Goal: Information Seeking & Learning: Learn about a topic

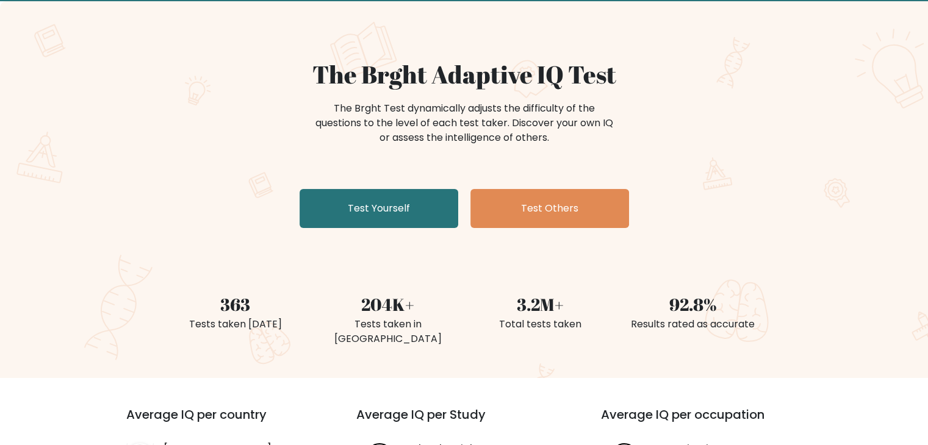
scroll to position [67, 0]
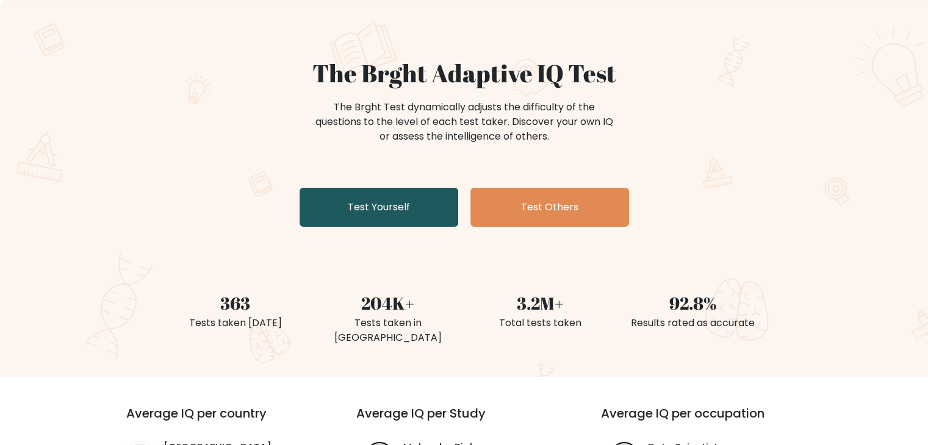
click at [429, 200] on link "Test Yourself" at bounding box center [378, 207] width 159 height 39
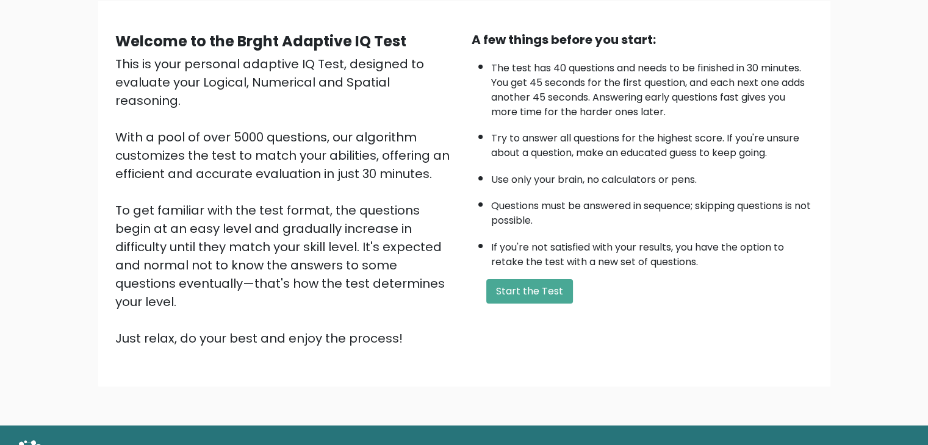
scroll to position [113, 0]
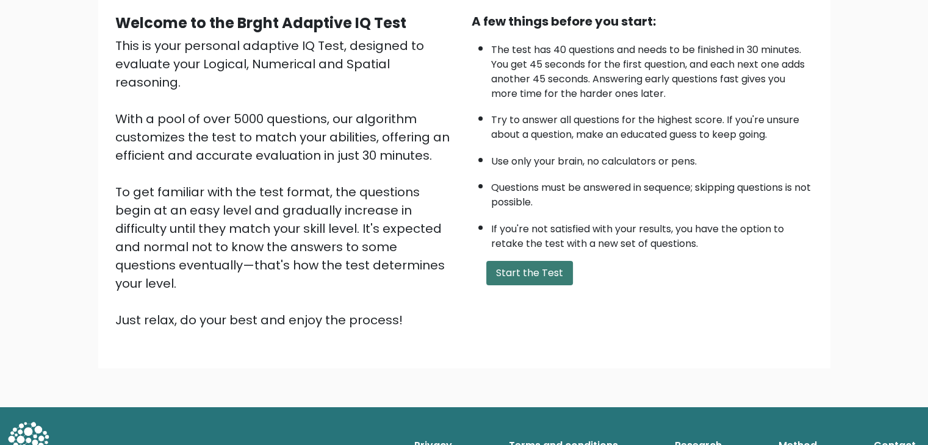
click at [542, 273] on button "Start the Test" at bounding box center [529, 273] width 87 height 24
click at [513, 271] on button "Start the Test" at bounding box center [529, 273] width 87 height 24
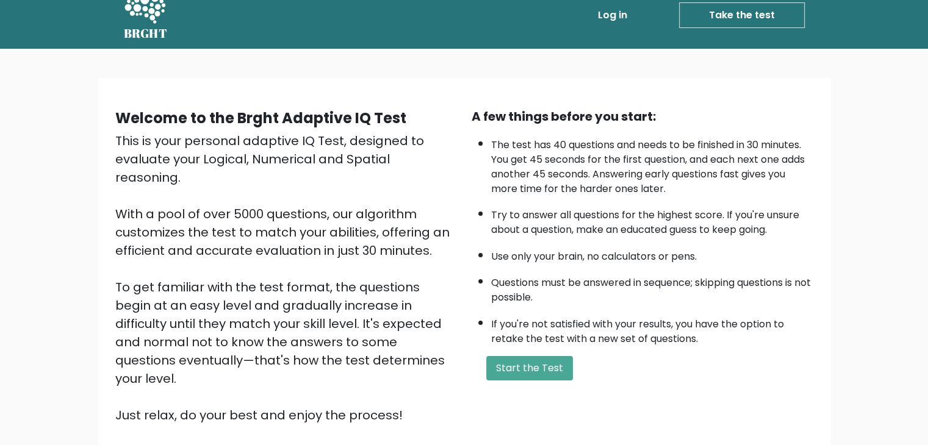
scroll to position [0, 0]
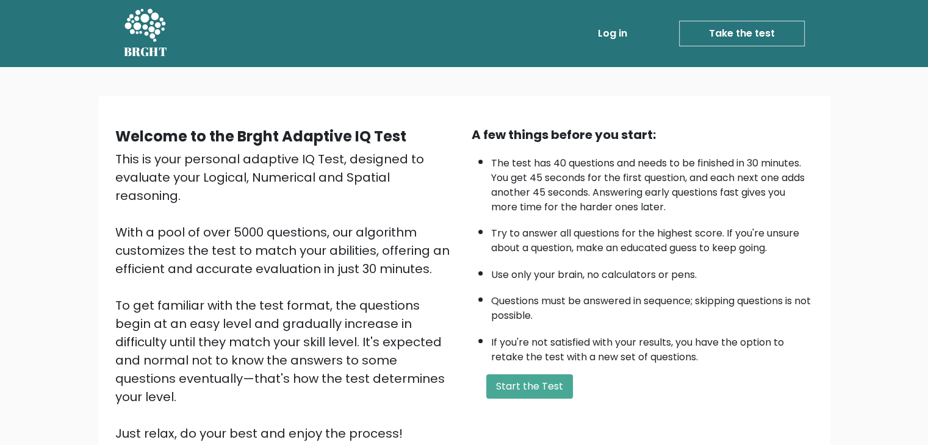
click at [732, 51] on ul "Log in Take the test Take the test" at bounding box center [675, 33] width 259 height 35
click at [727, 32] on link "Take the test" at bounding box center [742, 34] width 126 height 26
click at [746, 40] on link "Take the test" at bounding box center [742, 34] width 126 height 26
click at [615, 41] on link "Log in" at bounding box center [612, 33] width 39 height 24
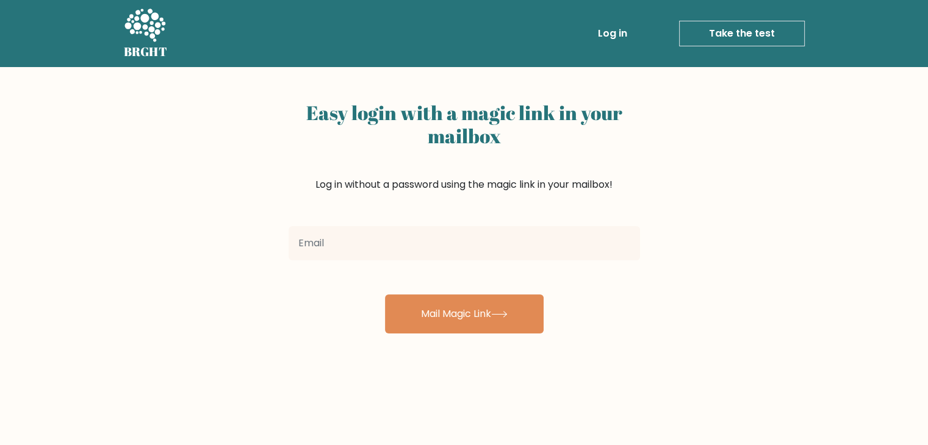
click at [414, 254] on input "email" at bounding box center [463, 243] width 351 height 34
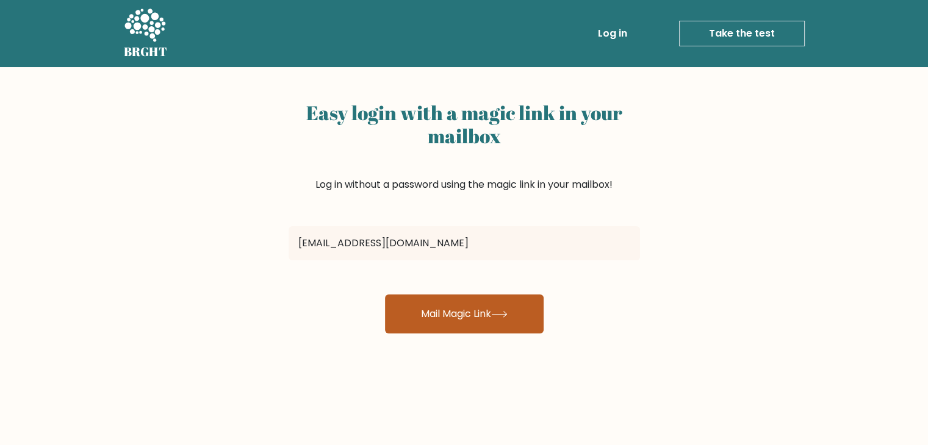
type input "agredcardano@gmail.com"
click at [437, 309] on button "Mail Magic Link" at bounding box center [464, 314] width 159 height 39
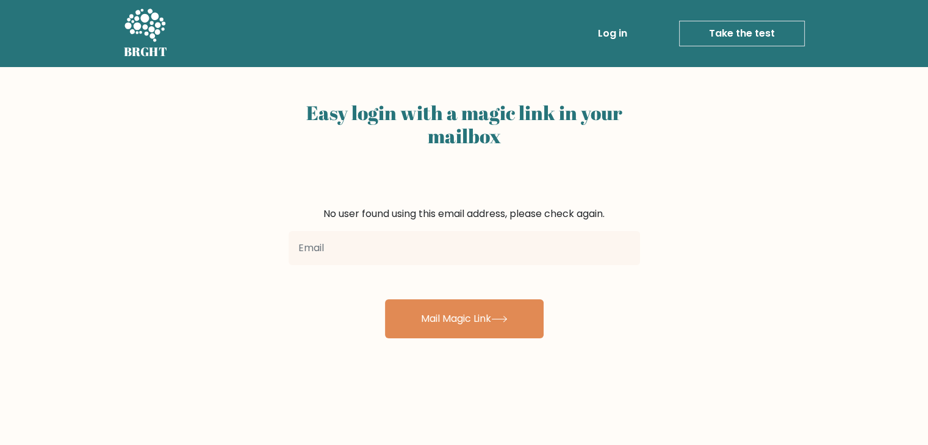
click at [715, 43] on link "Take the test" at bounding box center [742, 34] width 126 height 26
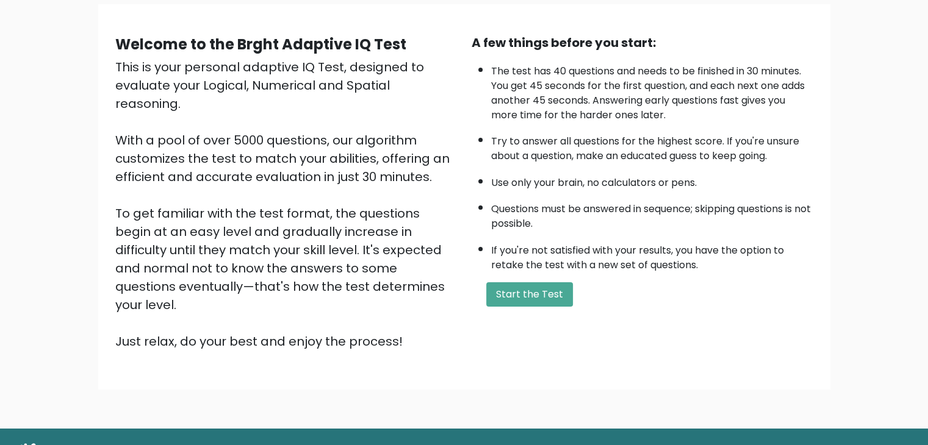
scroll to position [113, 0]
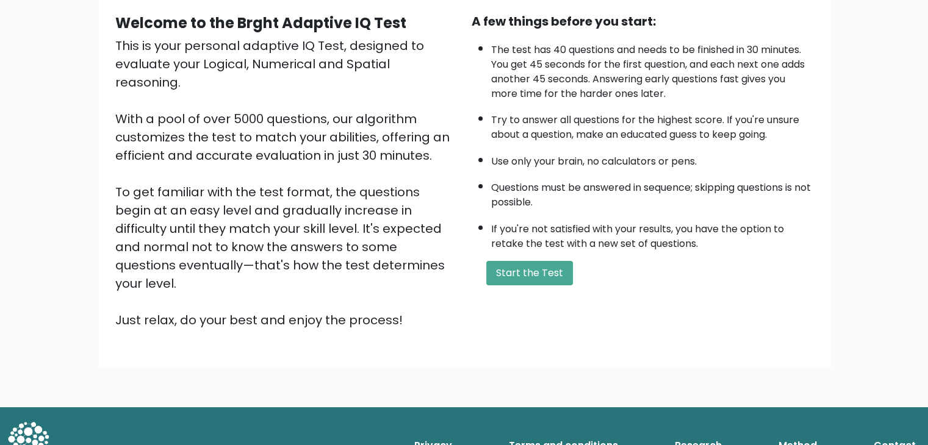
click at [155, 339] on div "Welcome to the Brght Adaptive IQ Test This is your personal adaptive IQ Test, d…" at bounding box center [464, 181] width 928 height 454
drag, startPoint x: 376, startPoint y: 241, endPoint x: 390, endPoint y: 232, distance: 16.4
click at [381, 237] on div "This is your personal adaptive IQ Test, designed to evaluate your Logical, Nume…" at bounding box center [285, 183] width 341 height 293
click at [522, 274] on button "Start the Test" at bounding box center [529, 273] width 87 height 24
